Goal: Find specific page/section: Find specific page/section

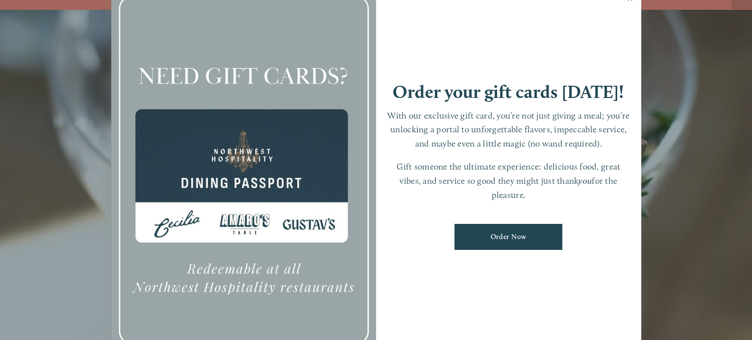
scroll to position [20, 0]
click at [291, 183] on div at bounding box center [243, 170] width 265 height 371
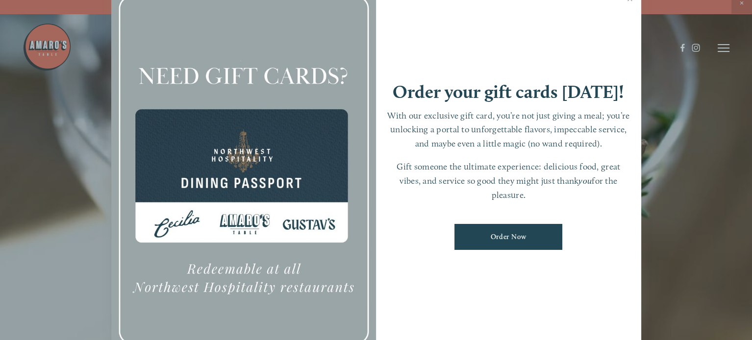
scroll to position [0, 0]
click at [724, 50] on div at bounding box center [376, 170] width 752 height 340
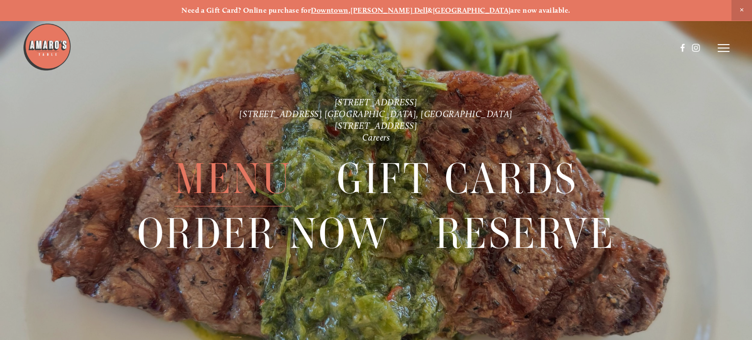
click at [240, 172] on span "Menu" at bounding box center [233, 179] width 117 height 54
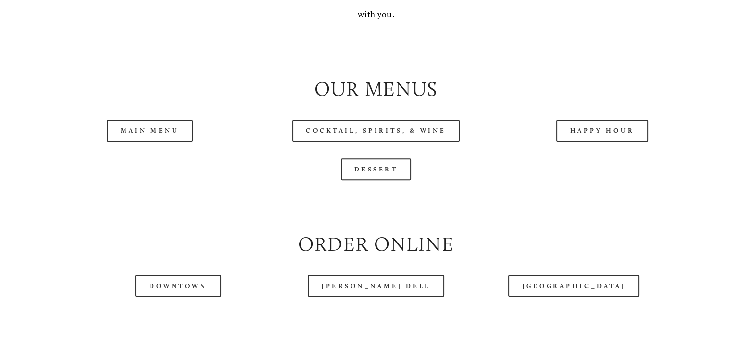
scroll to position [981, 0]
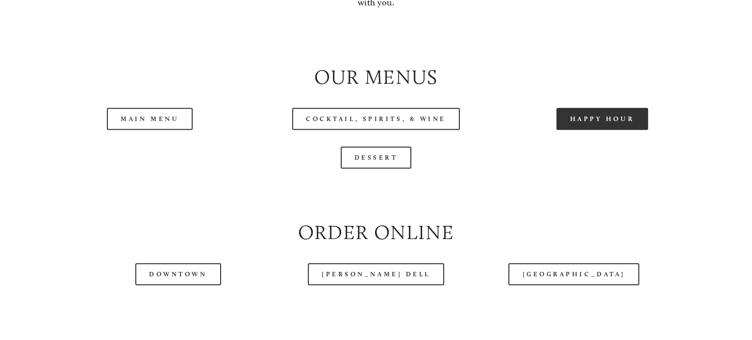
click at [609, 130] on link "Happy Hour" at bounding box center [603, 119] width 92 height 22
